Goal: Task Accomplishment & Management: Use online tool/utility

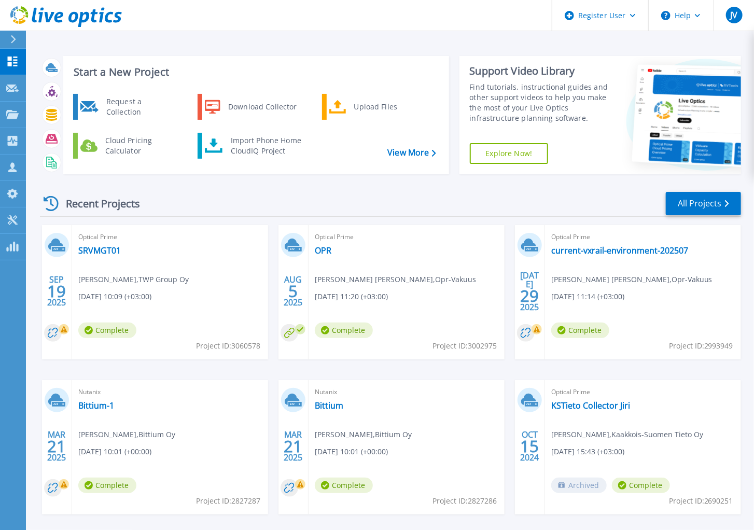
click at [12, 39] on icon at bounding box center [13, 39] width 6 height 8
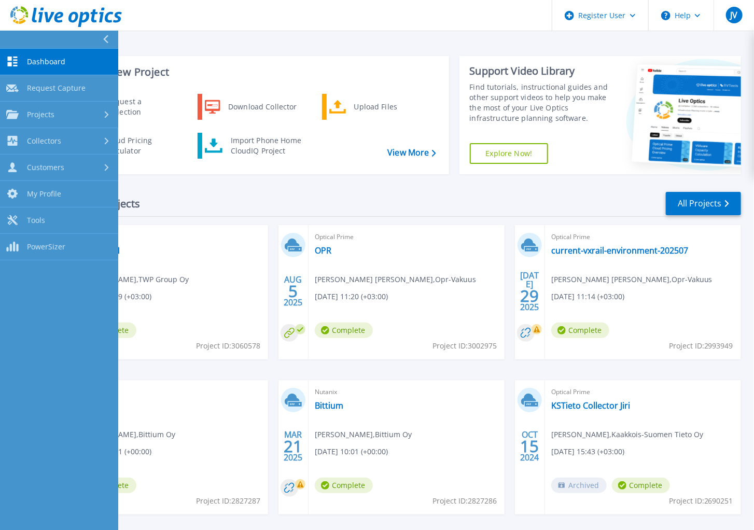
click at [104, 142] on div at bounding box center [107, 141] width 9 height 8
click at [104, 111] on div at bounding box center [107, 114] width 9 height 8
click at [97, 165] on link "Upload SIOKIT & Files" at bounding box center [59, 168] width 118 height 26
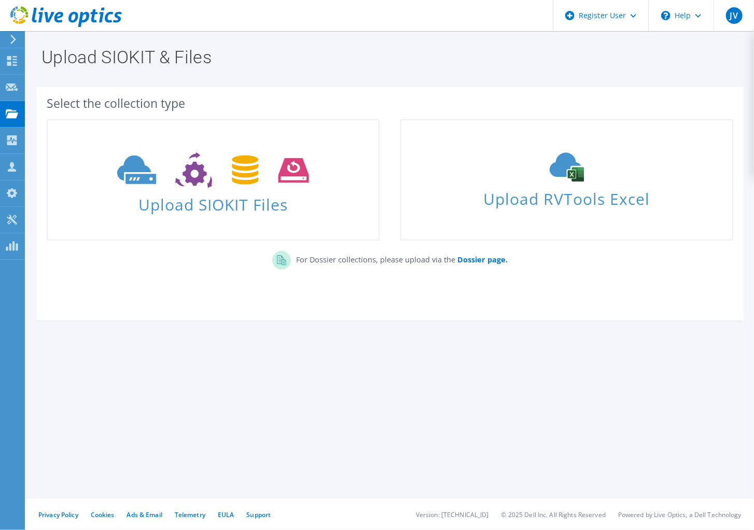
click at [380, 307] on section "Select the collection type Upload SIOKIT Files Upload RVTools Excel" at bounding box center [390, 203] width 708 height 233
click at [571, 183] on div "Upload RVTools Excel" at bounding box center [567, 180] width 331 height 55
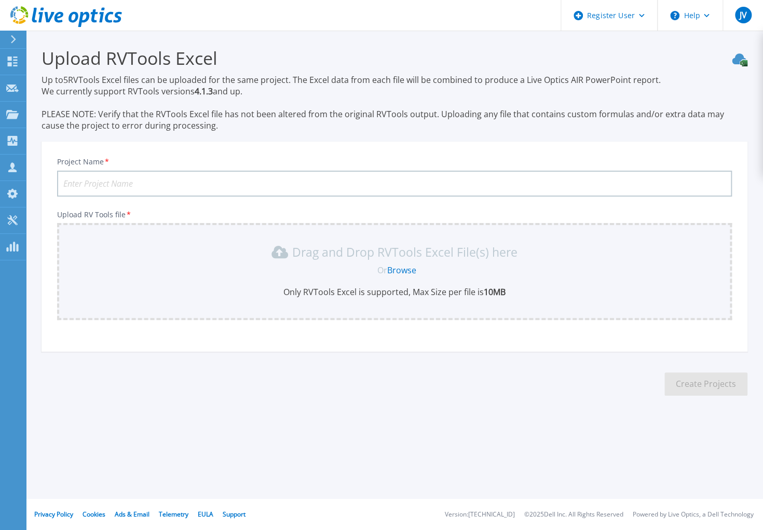
click at [336, 183] on input "Project Name *" at bounding box center [394, 184] width 674 height 26
type input "Somero"
click at [403, 270] on link "Browse" at bounding box center [401, 270] width 29 height 11
click at [517, 247] on div "Drag and Drop RVTools Excel File(s) here" at bounding box center [394, 252] width 662 height 17
